Goal: Transaction & Acquisition: Purchase product/service

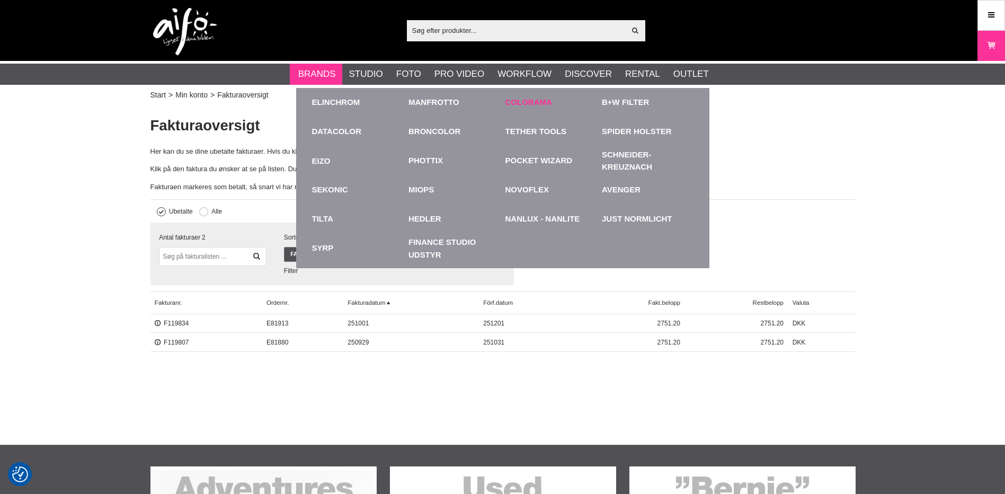
click at [519, 103] on link "Colorama" at bounding box center [528, 102] width 47 height 12
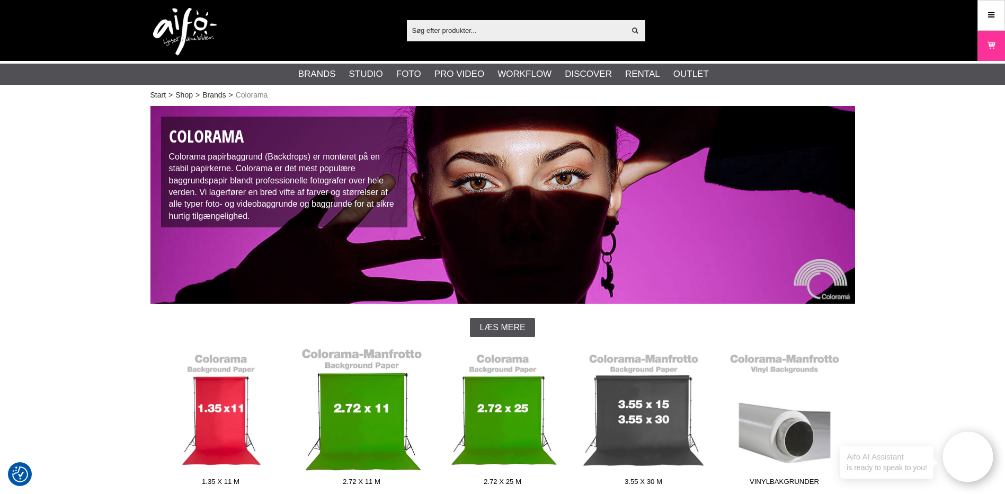
click at [369, 410] on link "2.72 x 11 m" at bounding box center [361, 418] width 141 height 143
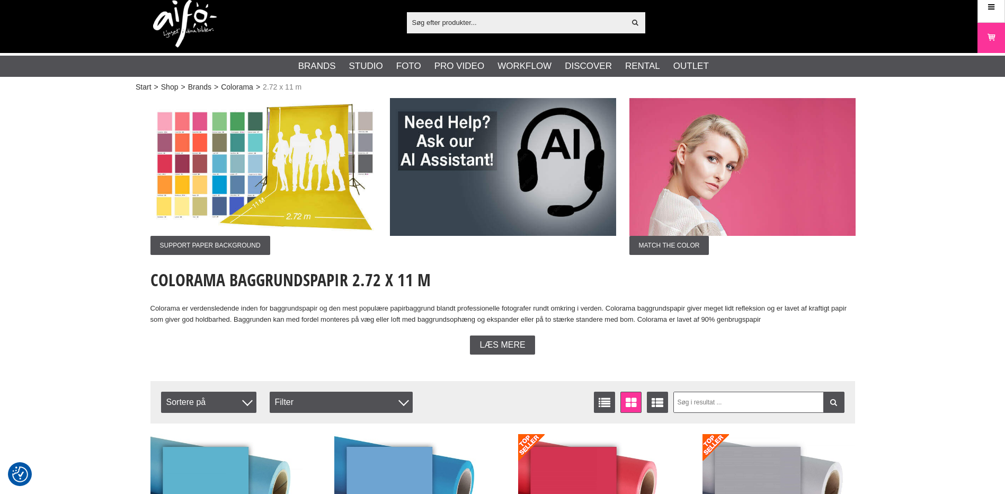
scroll to position [9, 0]
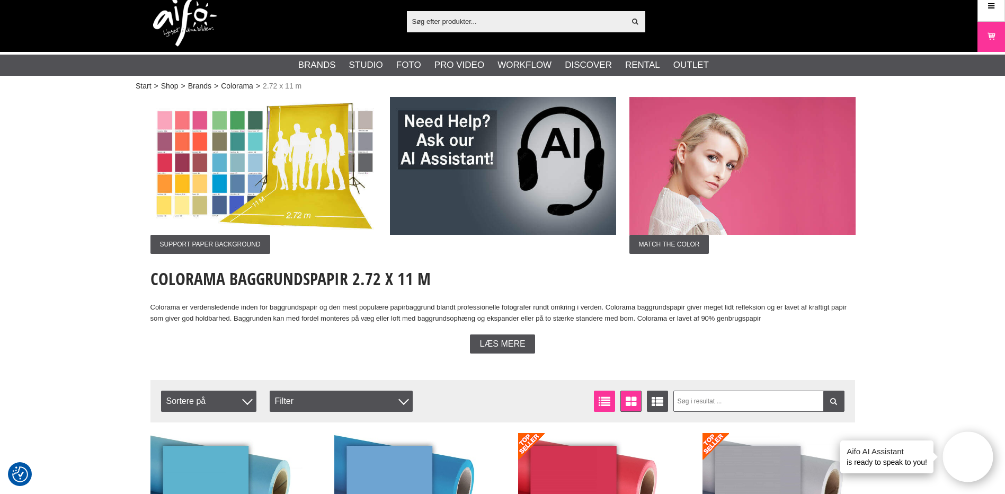
click at [604, 406] on icon at bounding box center [604, 402] width 16 height 12
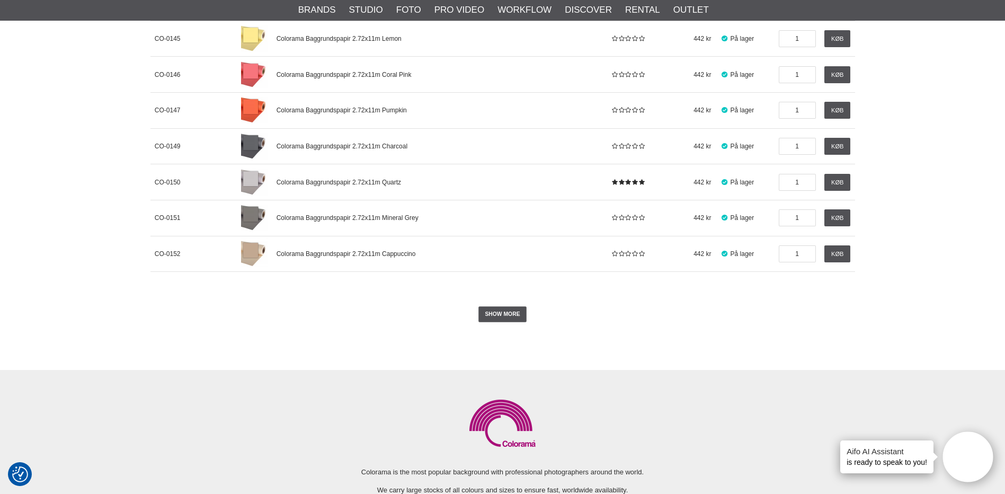
scroll to position [1187, 0]
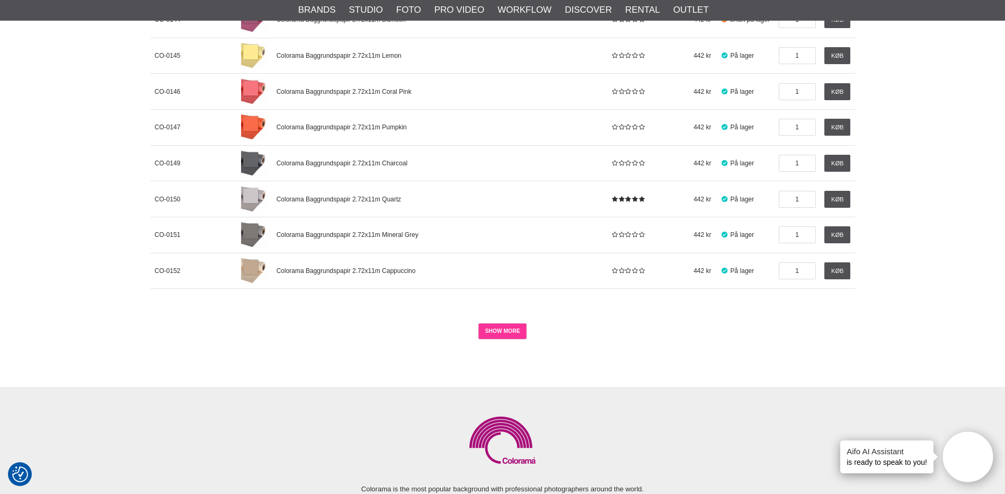
click at [516, 334] on link "SHOW MORE" at bounding box center [502, 331] width 48 height 16
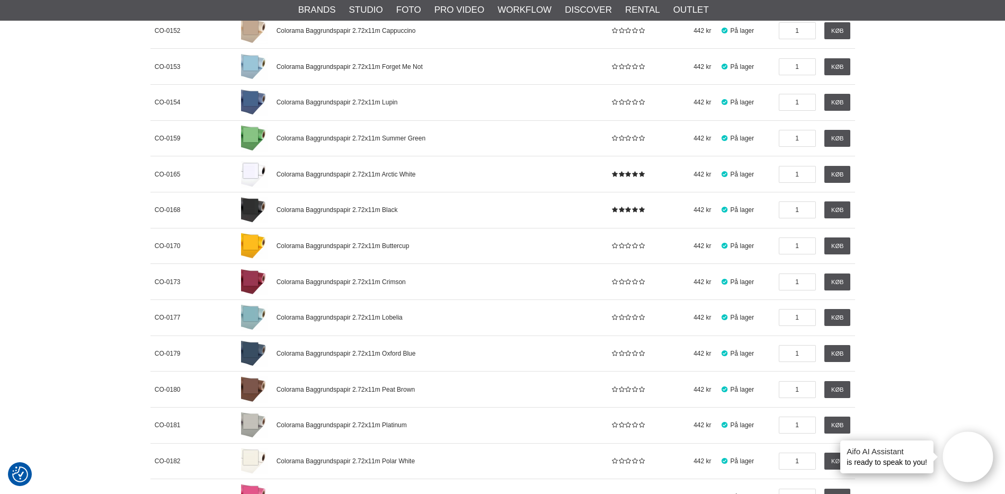
scroll to position [1437, 0]
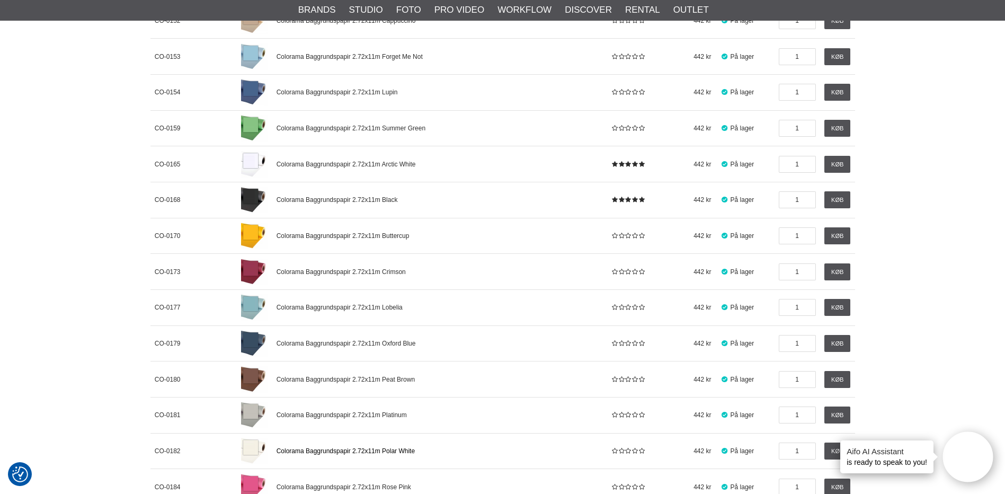
click at [397, 452] on span "Colorama Baggrundspapir 2.72x11m Polar White" at bounding box center [345, 450] width 138 height 7
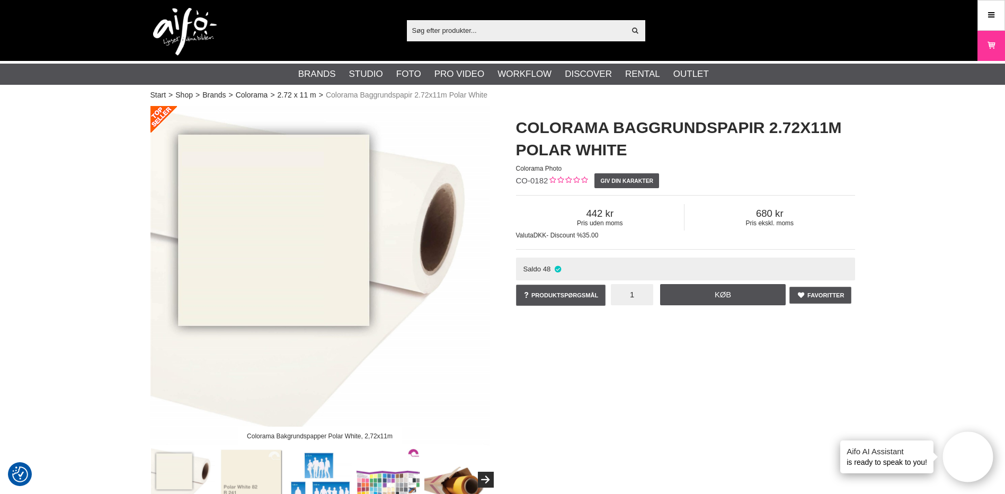
drag, startPoint x: 624, startPoint y: 292, endPoint x: 639, endPoint y: 295, distance: 15.1
click at [639, 295] on input "1" at bounding box center [632, 294] width 42 height 21
click at [639, 295] on input "10" at bounding box center [632, 294] width 42 height 21
click at [635, 293] on input "10" at bounding box center [632, 294] width 42 height 21
type input "10"
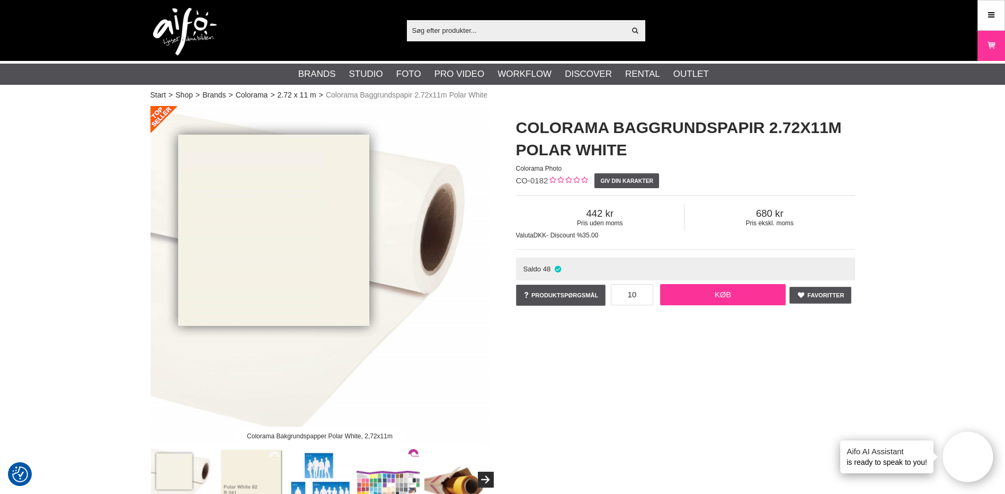
click at [715, 291] on link "Køb" at bounding box center [723, 294] width 126 height 21
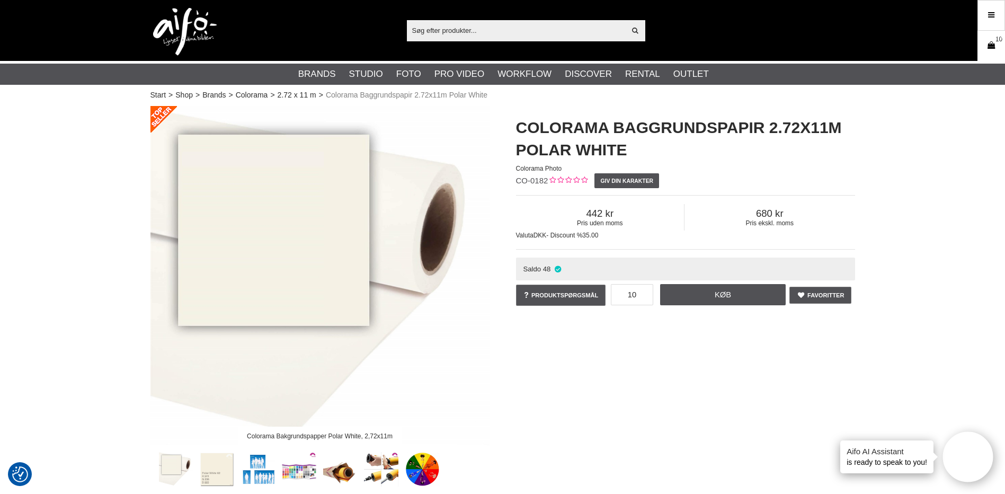
click at [993, 44] on icon at bounding box center [991, 46] width 11 height 12
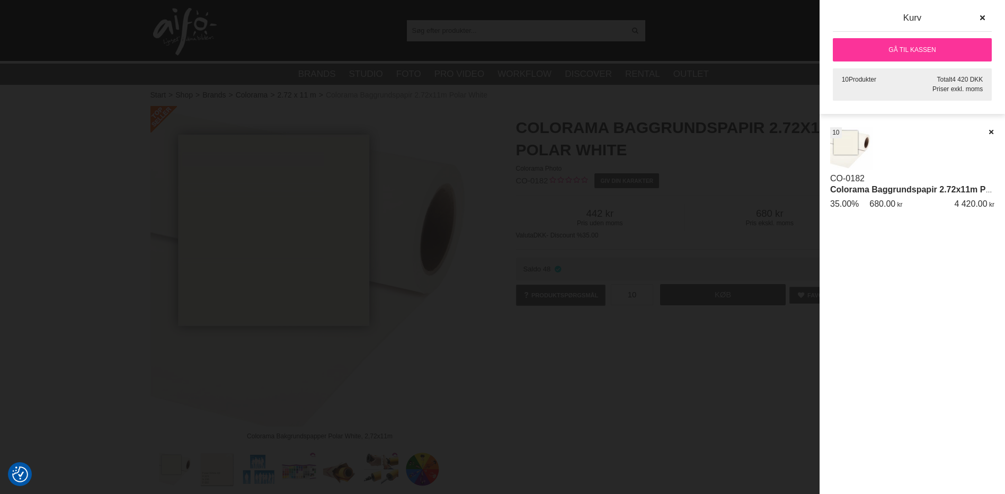
click at [913, 189] on link "Colorama Baggrundspapir 2.72x11m Polar White" at bounding box center [928, 189] width 197 height 9
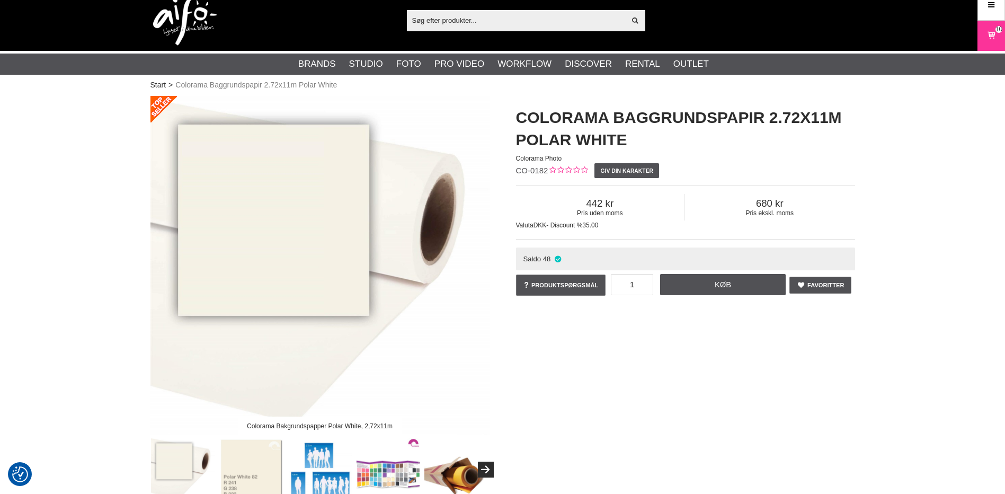
scroll to position [7, 0]
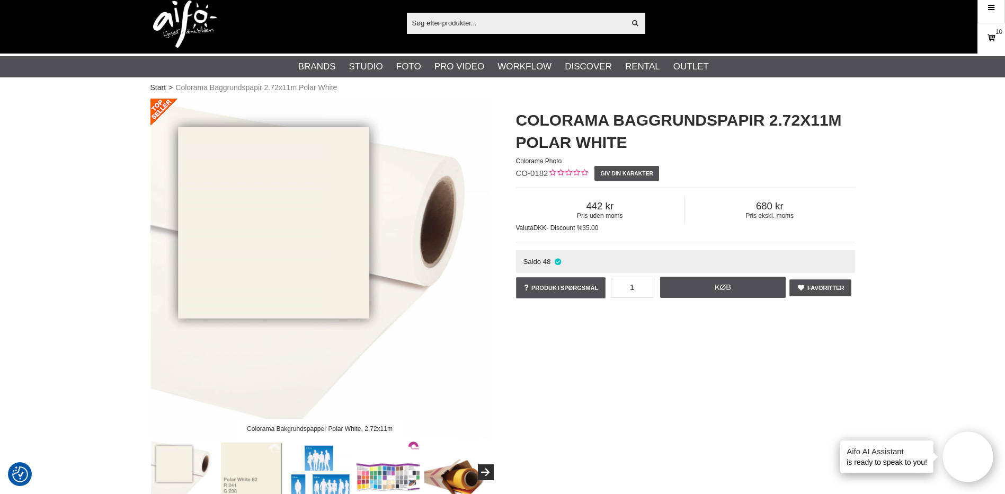
click at [993, 35] on icon at bounding box center [991, 38] width 11 height 12
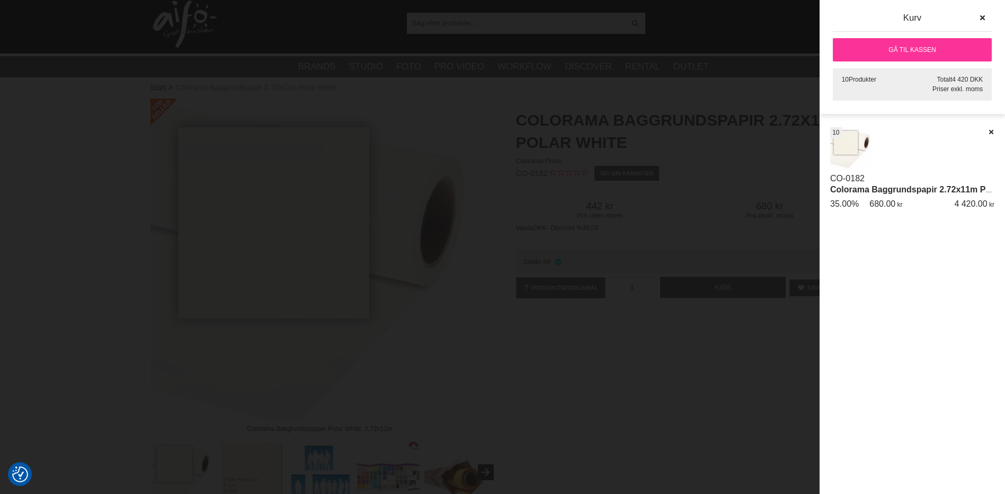
click at [903, 52] on link "Gå til kassen" at bounding box center [912, 49] width 159 height 23
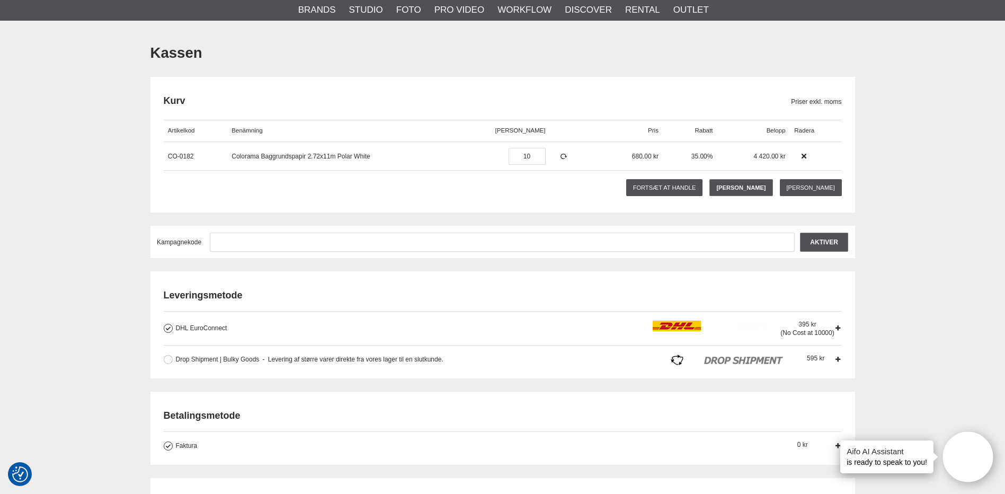
scroll to position [70, 0]
click at [166, 355] on button at bounding box center [168, 358] width 9 height 9
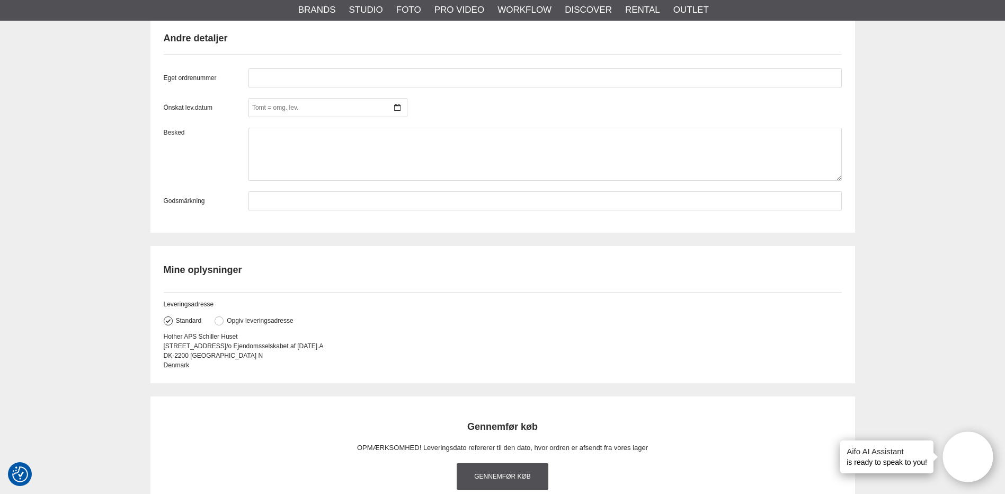
scroll to position [916, 0]
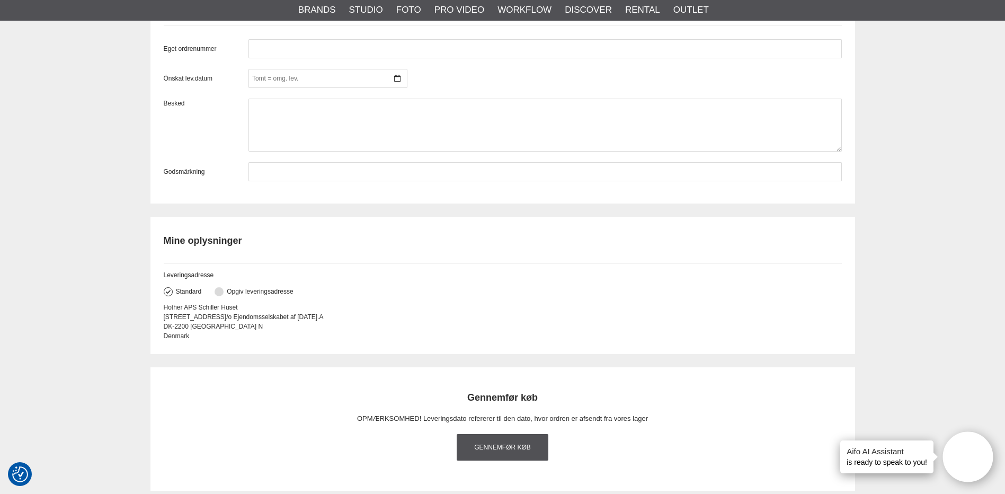
click at [220, 294] on button at bounding box center [219, 291] width 9 height 9
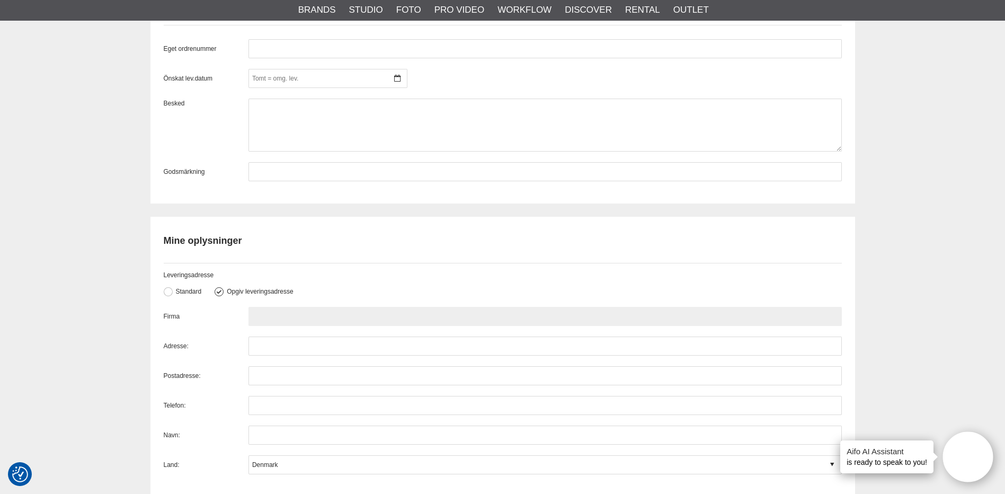
click at [292, 319] on input "text" at bounding box center [544, 316] width 593 height 19
paste input "Anna-Kathrine Madelung Fries Teater Hund - 27203108 Serridslevvej 2 2100 Københ…"
drag, startPoint x: 338, startPoint y: 316, endPoint x: 250, endPoint y: 313, distance: 88.5
click at [250, 313] on input "Anna-Kathrine Madelung Fries Teater Hund - 27203108 Serridslevvej 2 2100 Københ…" at bounding box center [544, 316] width 593 height 19
type input "Teater Hund - 27203108 Serridslevvej 2 2100 København Ø Danmark +45 25 65 63 62"
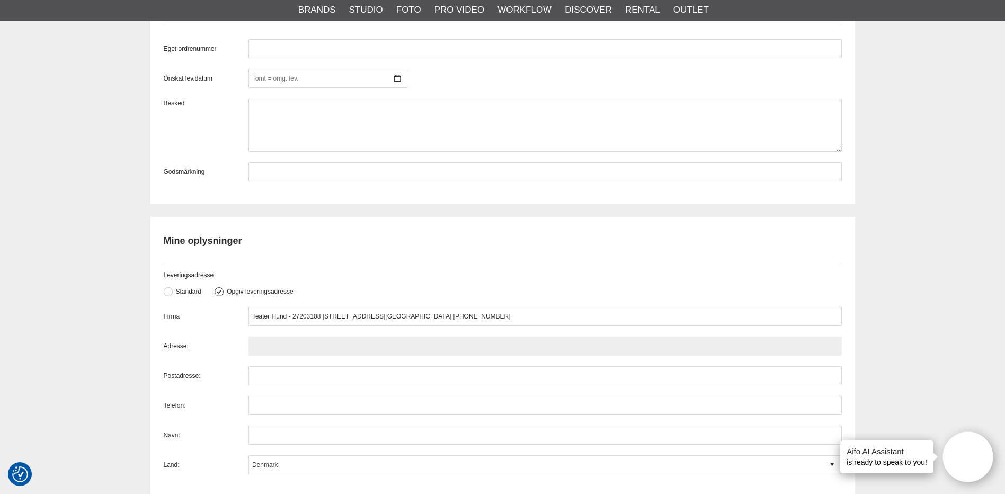
click at [261, 347] on input "text" at bounding box center [544, 345] width 593 height 19
paste input "Anna-Kathrine Madelung Fries"
type input "Anna-Kathrine Madelung Fries"
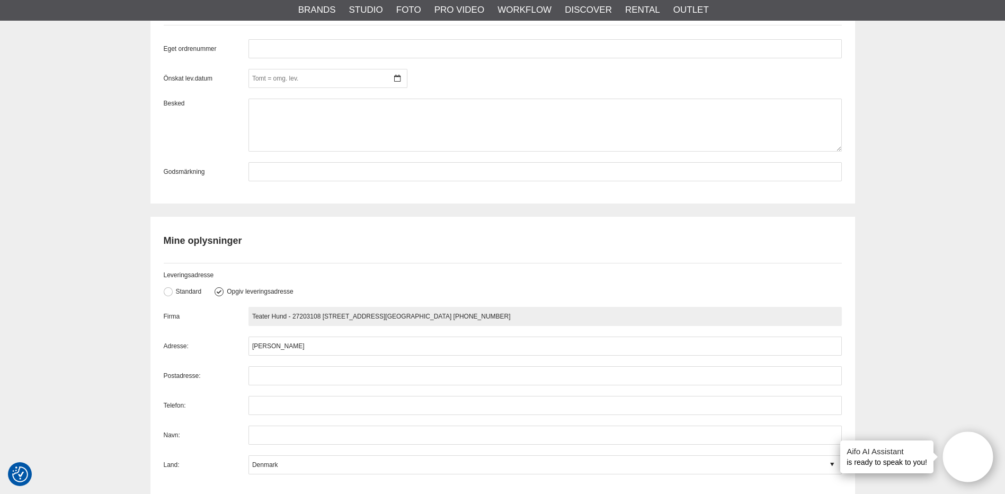
drag, startPoint x: 325, startPoint y: 315, endPoint x: 367, endPoint y: 317, distance: 41.9
click at [367, 317] on input "Teater Hund - 27203108 Serridslevvej 2 2100 København Ø Danmark +45 25 65 63 62" at bounding box center [544, 316] width 593 height 19
type input "Teater Hund - 27203108 2100 København Ø Danmark +45 25 65 63 62"
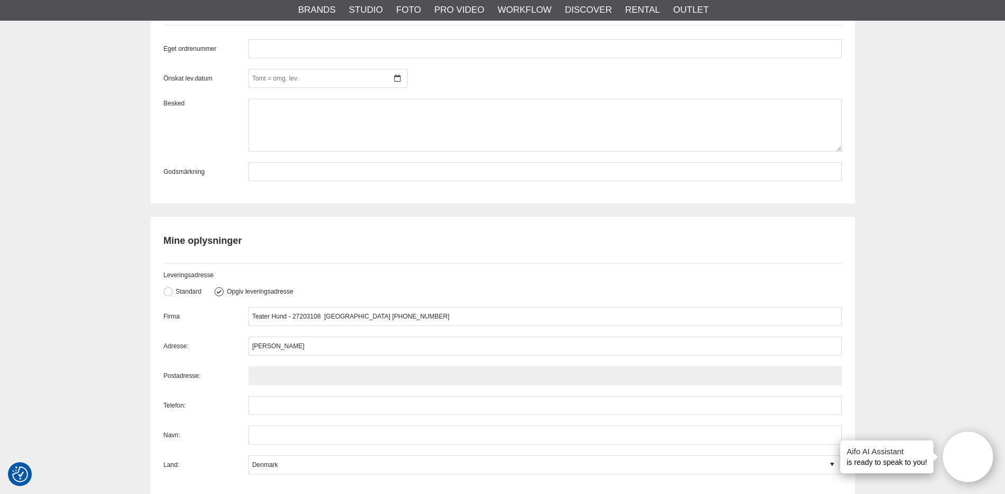
click at [273, 381] on input "text" at bounding box center [544, 375] width 593 height 19
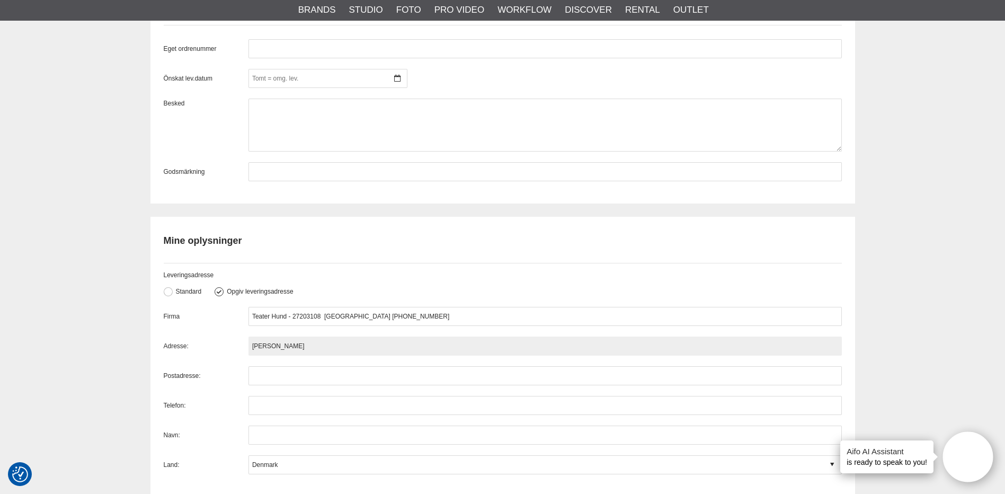
drag, startPoint x: 342, startPoint y: 347, endPoint x: 244, endPoint y: 341, distance: 98.2
click at [244, 341] on div "Adresse: Anna-Kathrine Madelung Fries" at bounding box center [503, 345] width 678 height 19
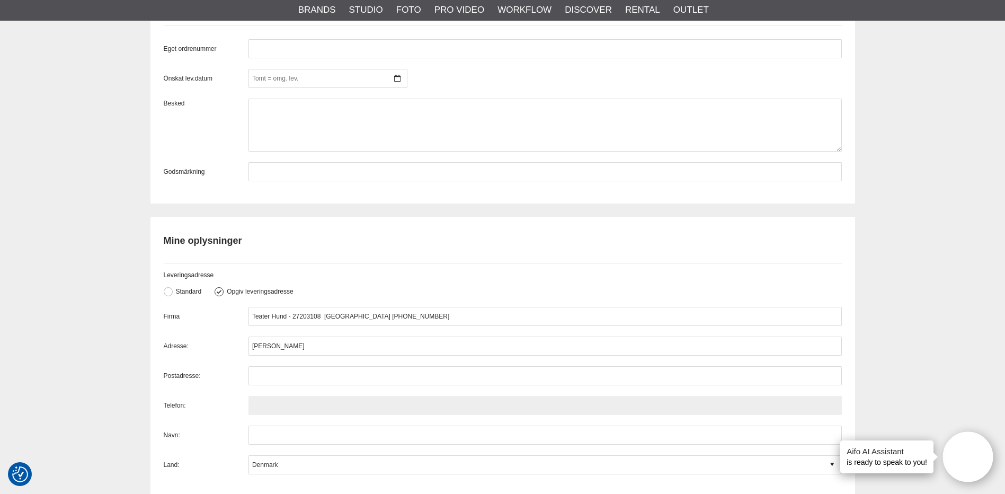
drag, startPoint x: 292, startPoint y: 346, endPoint x: 294, endPoint y: 407, distance: 60.9
click at [293, 413] on input "text" at bounding box center [544, 405] width 593 height 19
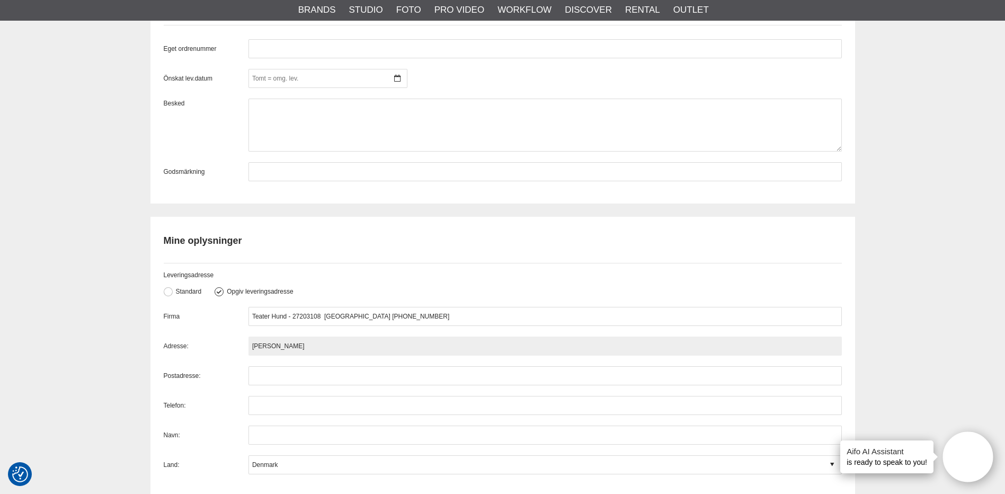
click at [363, 346] on input "Anna-Kathrine Madelung Fries" at bounding box center [544, 345] width 593 height 19
paste input "Serridslevvej 2"
drag, startPoint x: 338, startPoint y: 343, endPoint x: 251, endPoint y: 342, distance: 86.9
click at [251, 342] on input "Anna-Kathrine Madelung Fries Serridslevvej 2" at bounding box center [544, 345] width 593 height 19
type input "Serridslevvej 2"
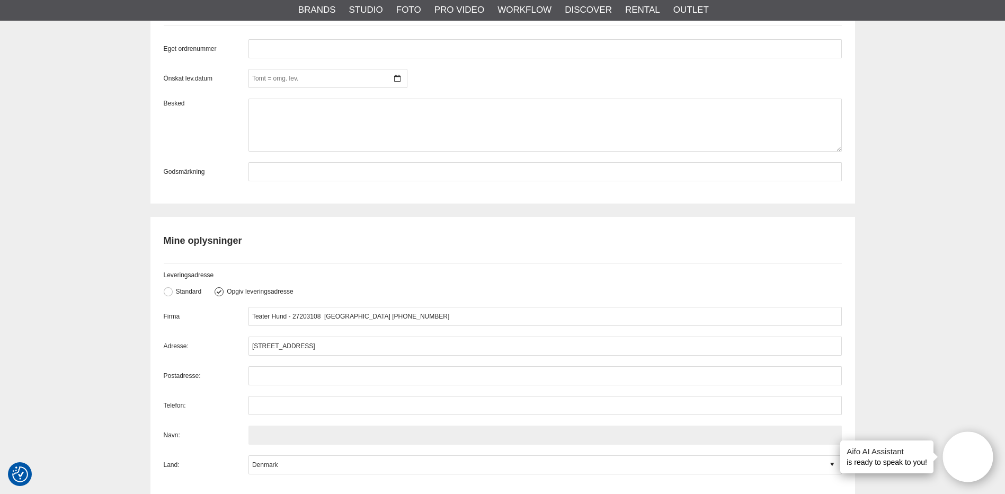
click at [270, 432] on input "text" at bounding box center [544, 434] width 593 height 19
paste input "Anna-Kathrine Madelung Fries"
type input "Anna-Kathrine Madelung Fries"
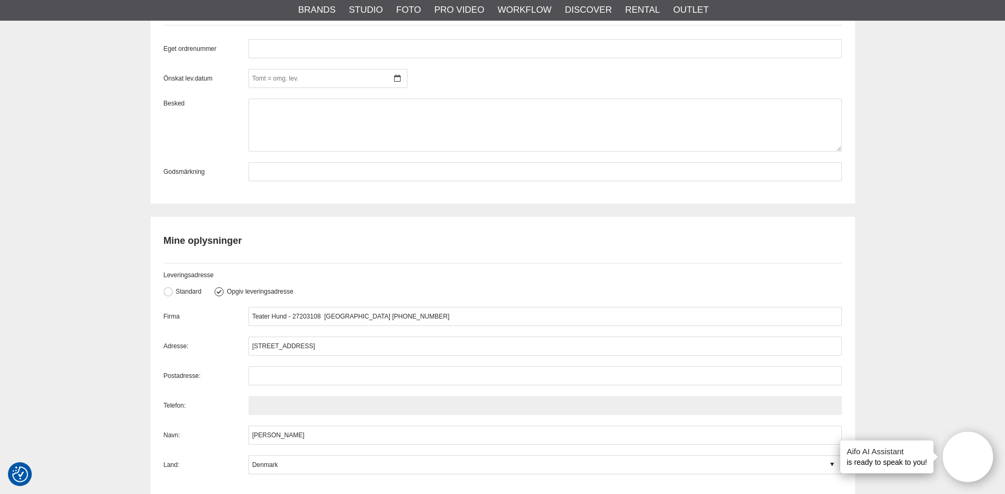
click at [264, 408] on input "text" at bounding box center [544, 405] width 593 height 19
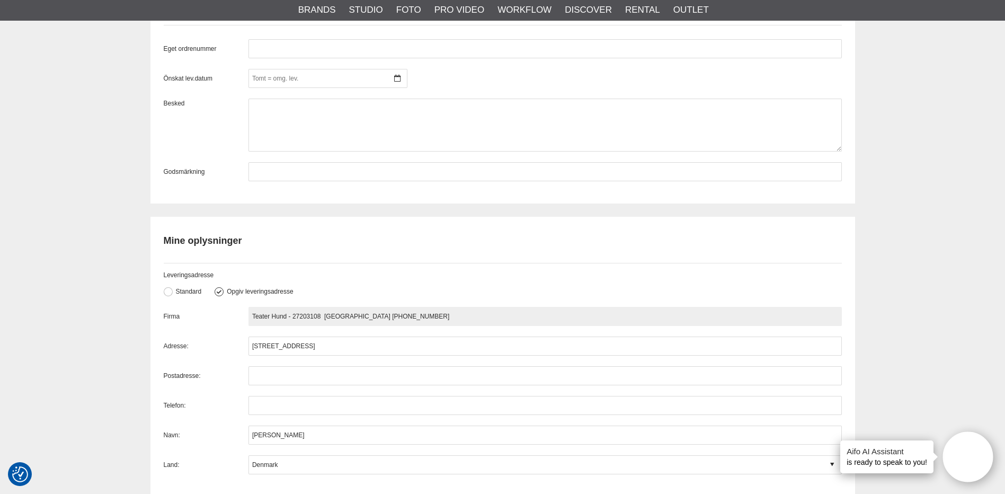
drag, startPoint x: 424, startPoint y: 312, endPoint x: 461, endPoint y: 318, distance: 37.0
click at [461, 318] on input "Teater Hund - 27203108 2100 København Ø Danmark +45 25 65 63 62" at bounding box center [544, 316] width 593 height 19
type input "Teater Hund - 27203108 2100 København Ø Danmark +45"
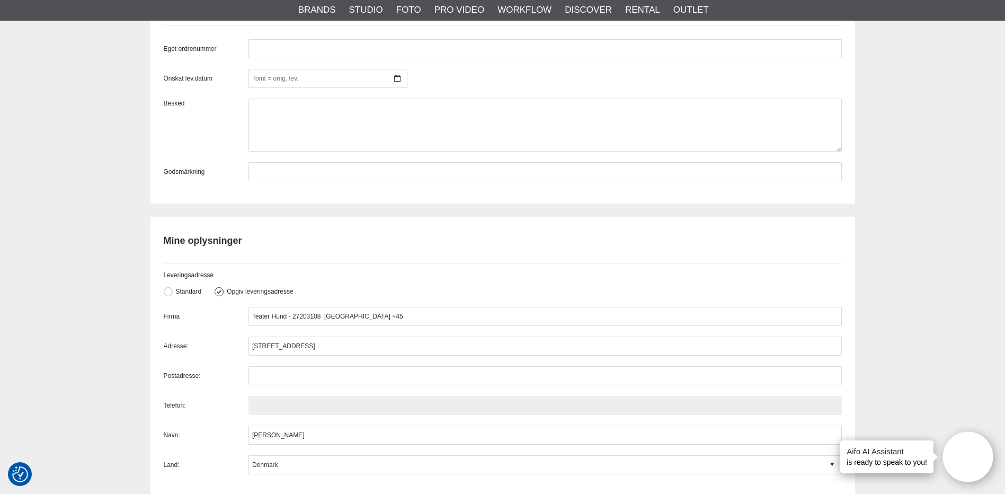
click at [282, 406] on input "text" at bounding box center [544, 405] width 593 height 19
paste input "25 65 63 62"
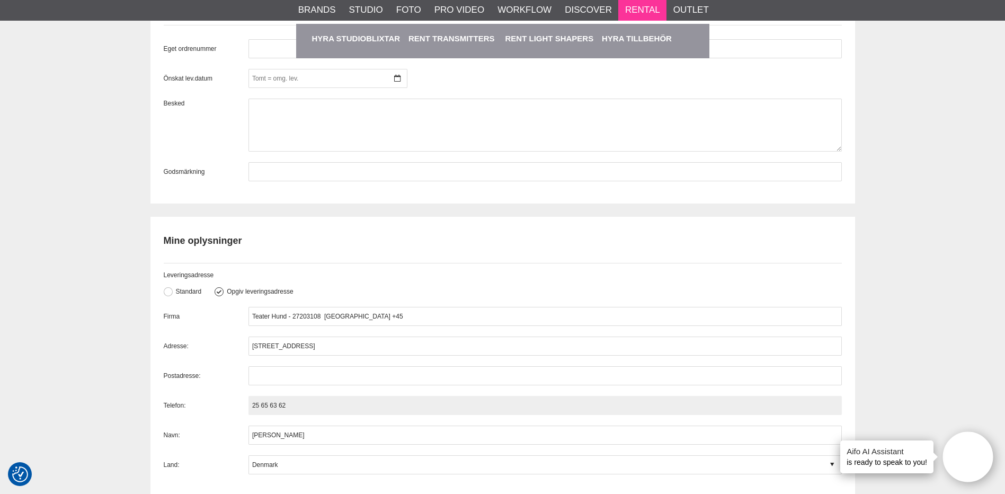
type input "25 65 63 62"
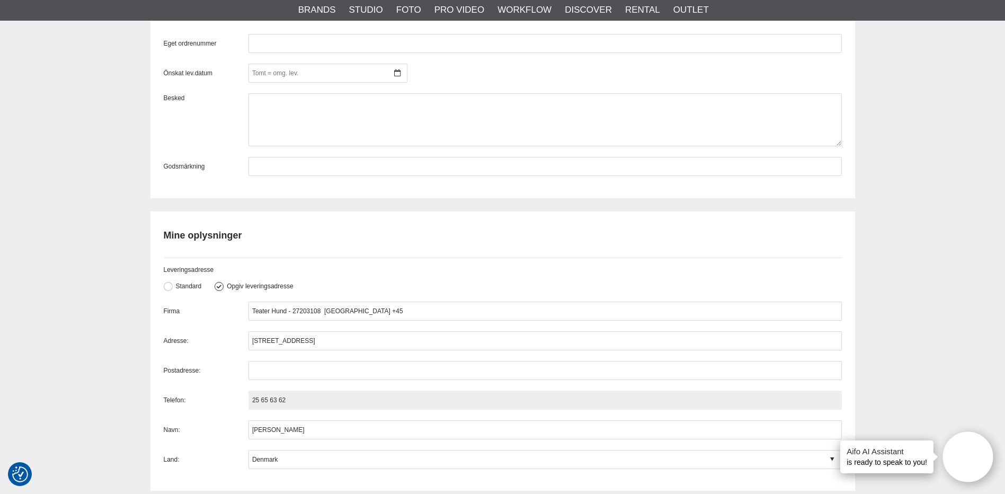
scroll to position [922, 0]
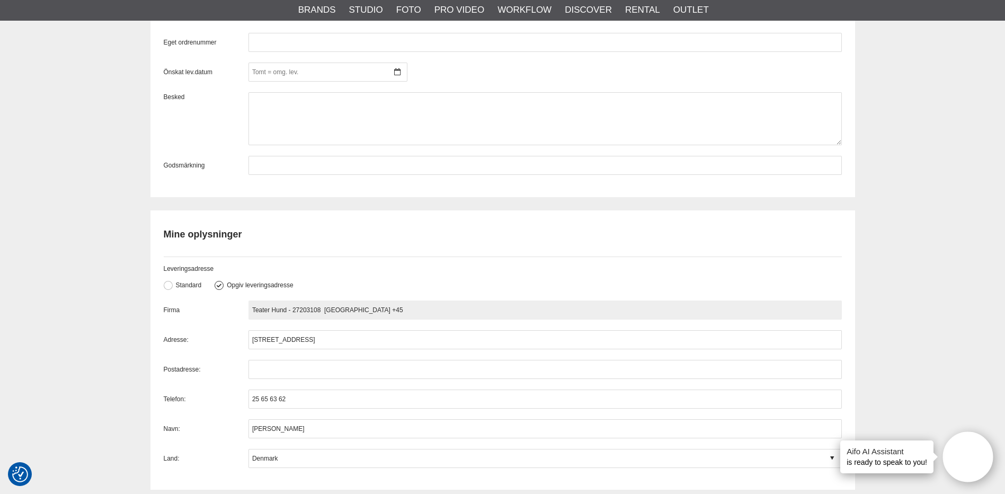
drag, startPoint x: 326, startPoint y: 310, endPoint x: 340, endPoint y: 310, distance: 13.8
click at [340, 310] on input "Teater Hund - 27203108 2100 København Ø Danmark +45" at bounding box center [544, 309] width 593 height 19
type input "Teater Hund - 27203108 København Ø Danmark +45"
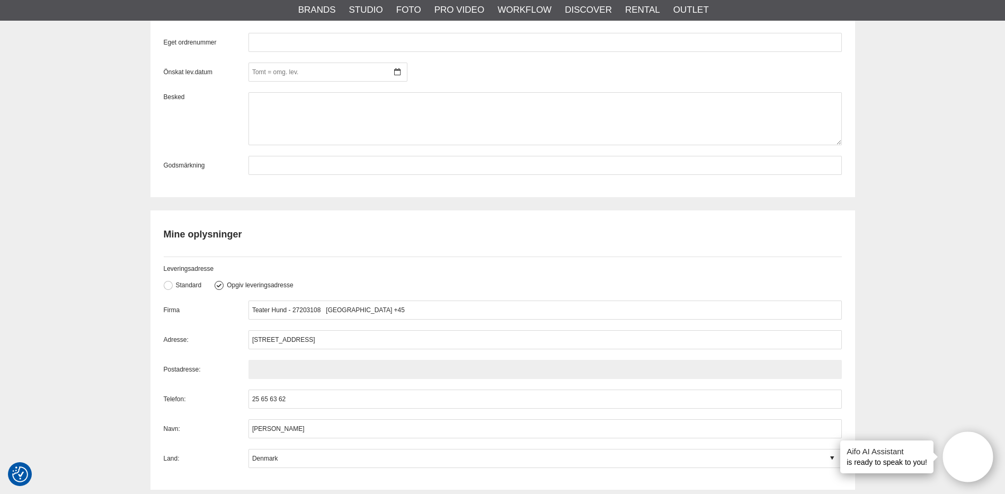
click at [255, 370] on input "text" at bounding box center [544, 369] width 593 height 19
paste input "2100"
click at [284, 361] on input "2100" at bounding box center [544, 369] width 593 height 19
type input "2100 København Ø"
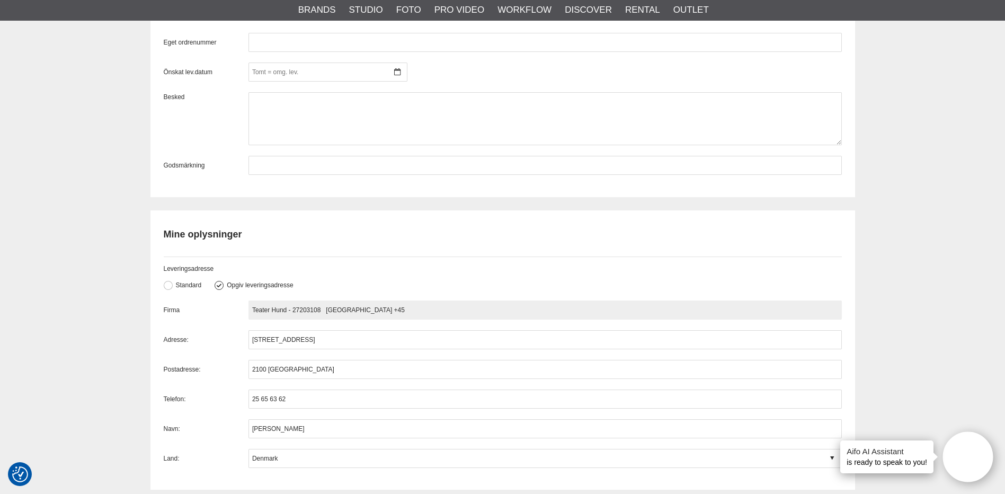
drag, startPoint x: 414, startPoint y: 315, endPoint x: 290, endPoint y: 304, distance: 124.4
click at [290, 304] on input "Teater Hund - 27203108 København Ø Danmark +45" at bounding box center [544, 309] width 593 height 19
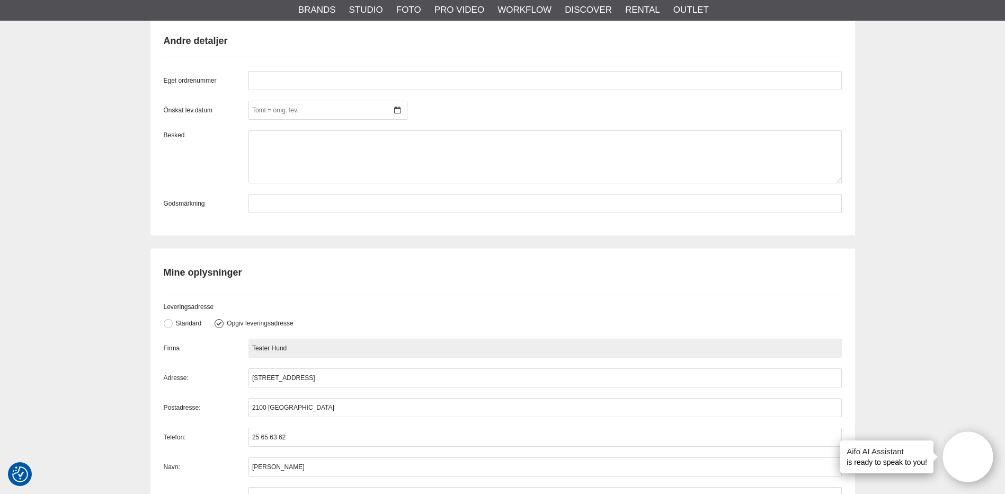
scroll to position [883, 0]
type input "Teater Hund"
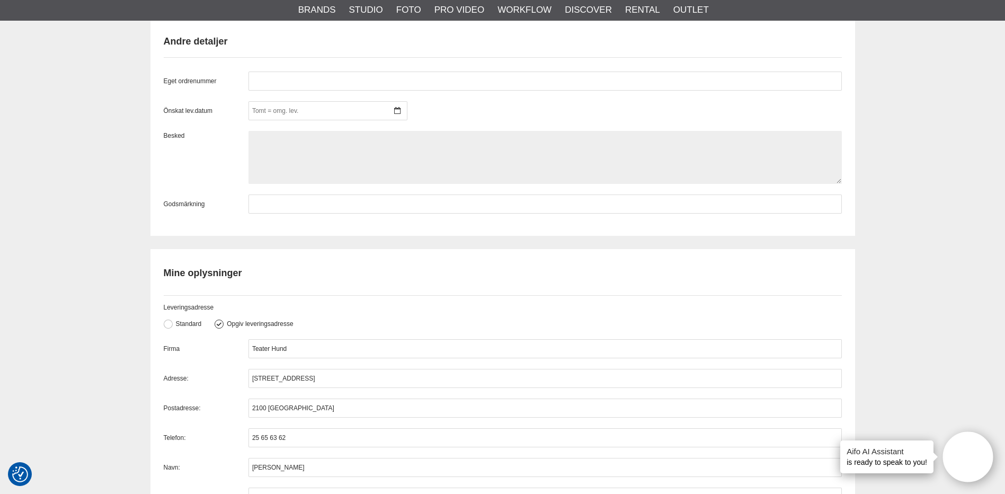
click at [256, 142] on textarea at bounding box center [544, 157] width 593 height 53
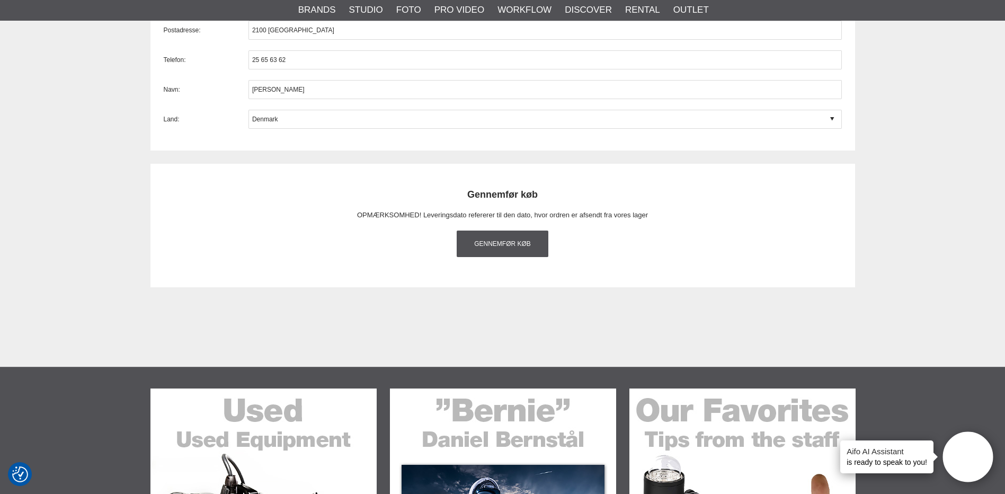
scroll to position [1297, 0]
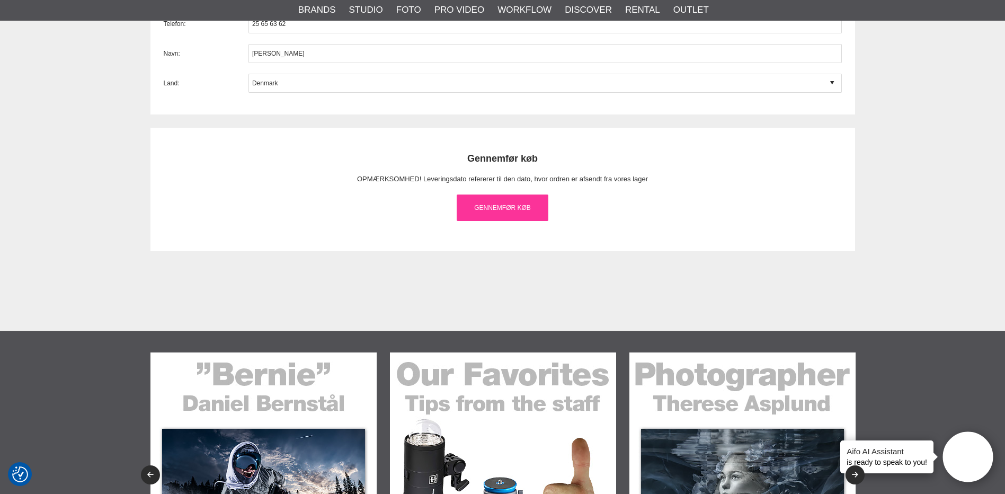
type textarea "HASTER MEGET send gerne i dag !"
click at [521, 204] on link "Gennemfør køb" at bounding box center [503, 207] width 92 height 26
